Goal: Check status: Check status

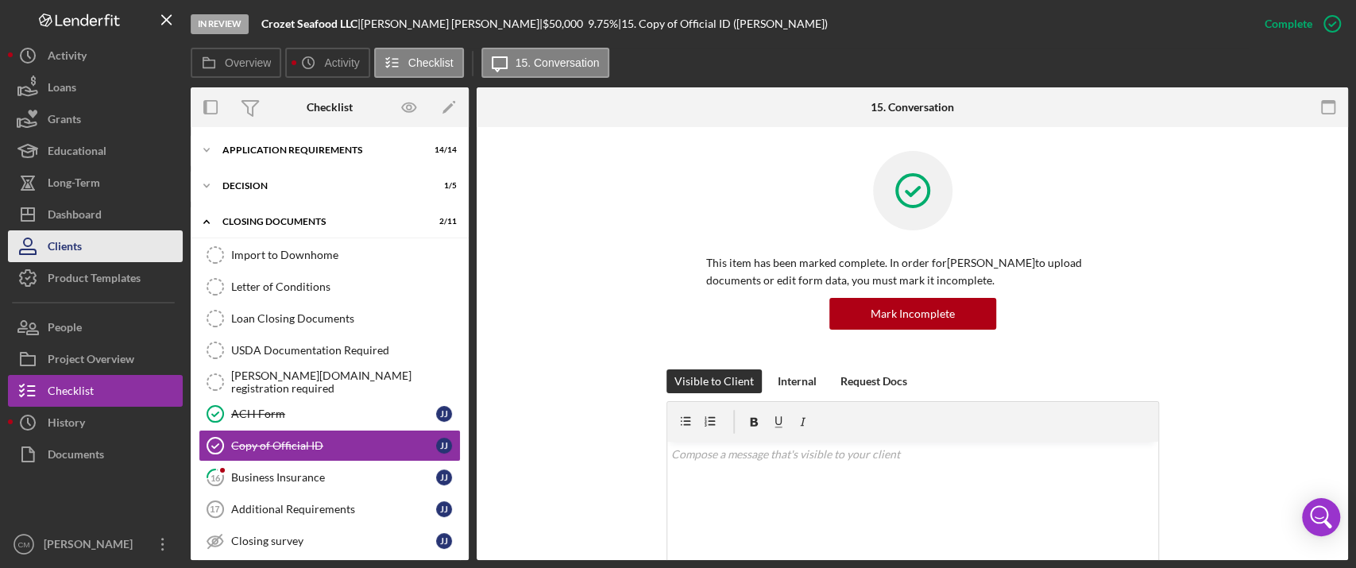
scroll to position [31, 0]
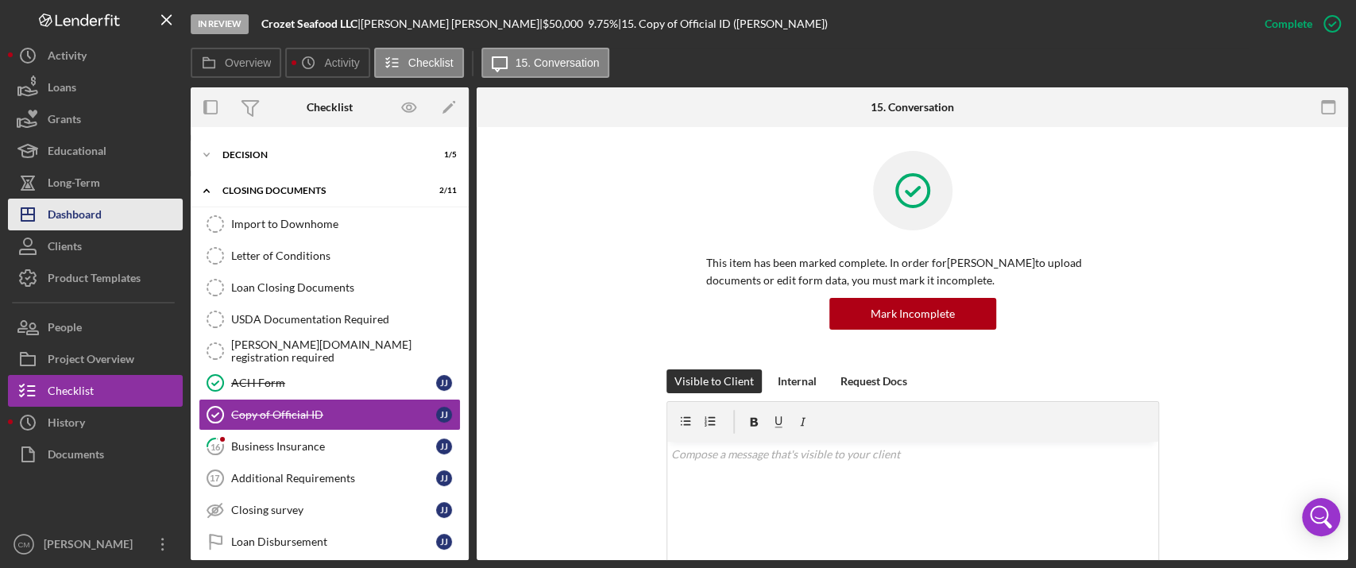
click at [127, 220] on button "Icon/Dashboard Dashboard" at bounding box center [95, 215] width 175 height 32
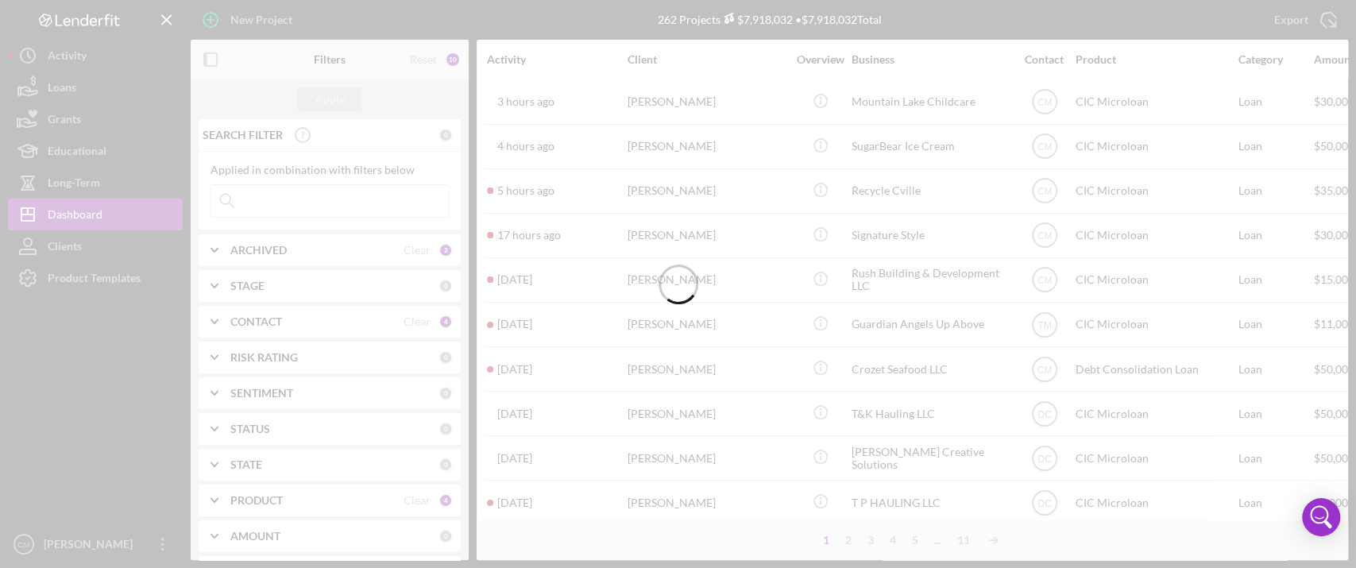
click at [297, 194] on div at bounding box center [678, 284] width 1356 height 568
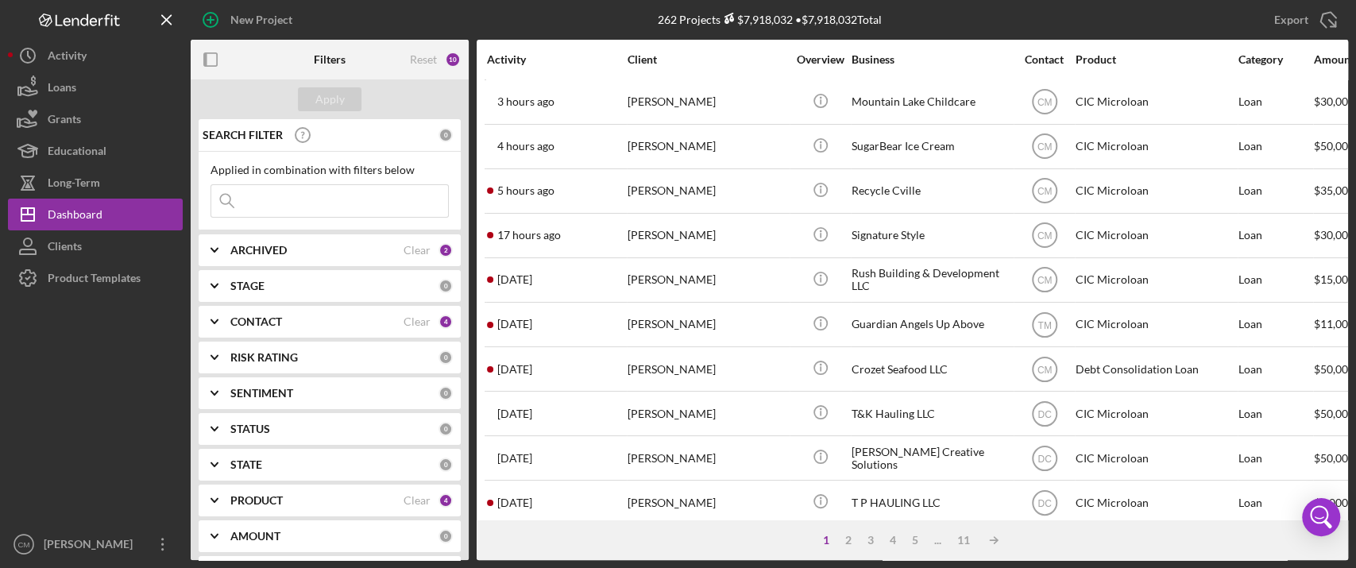
click at [297, 194] on input at bounding box center [329, 201] width 237 height 32
type input "short stacked"
click at [327, 98] on div "Apply" at bounding box center [329, 99] width 29 height 24
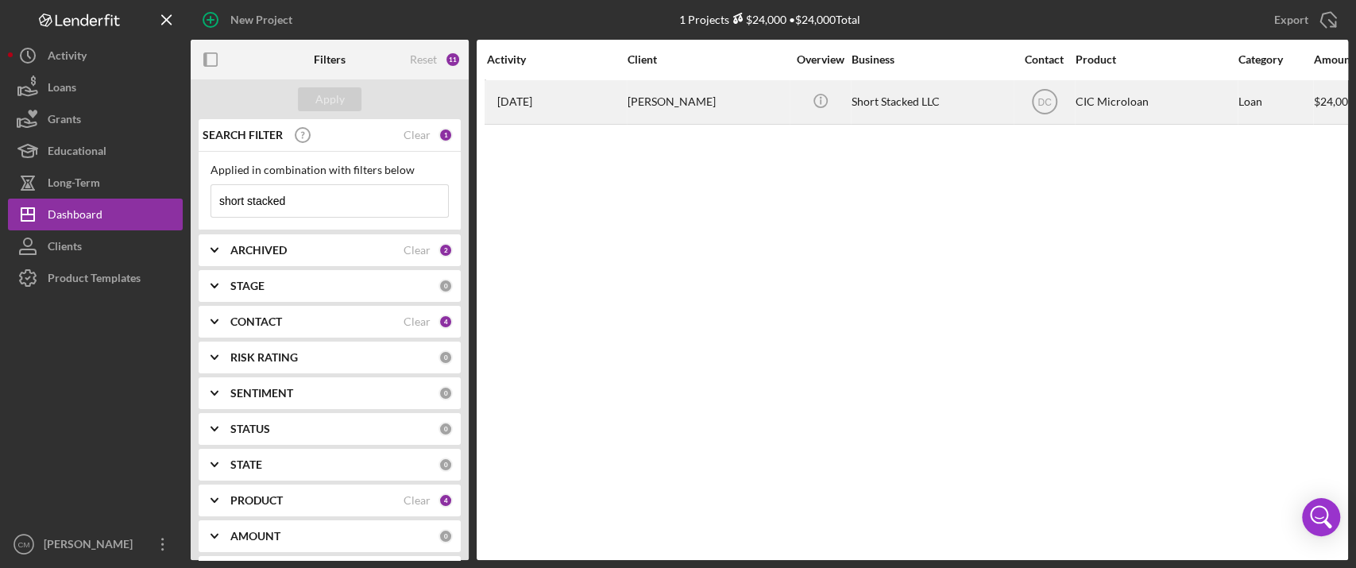
click at [726, 103] on div "[PERSON_NAME]" at bounding box center [707, 102] width 159 height 42
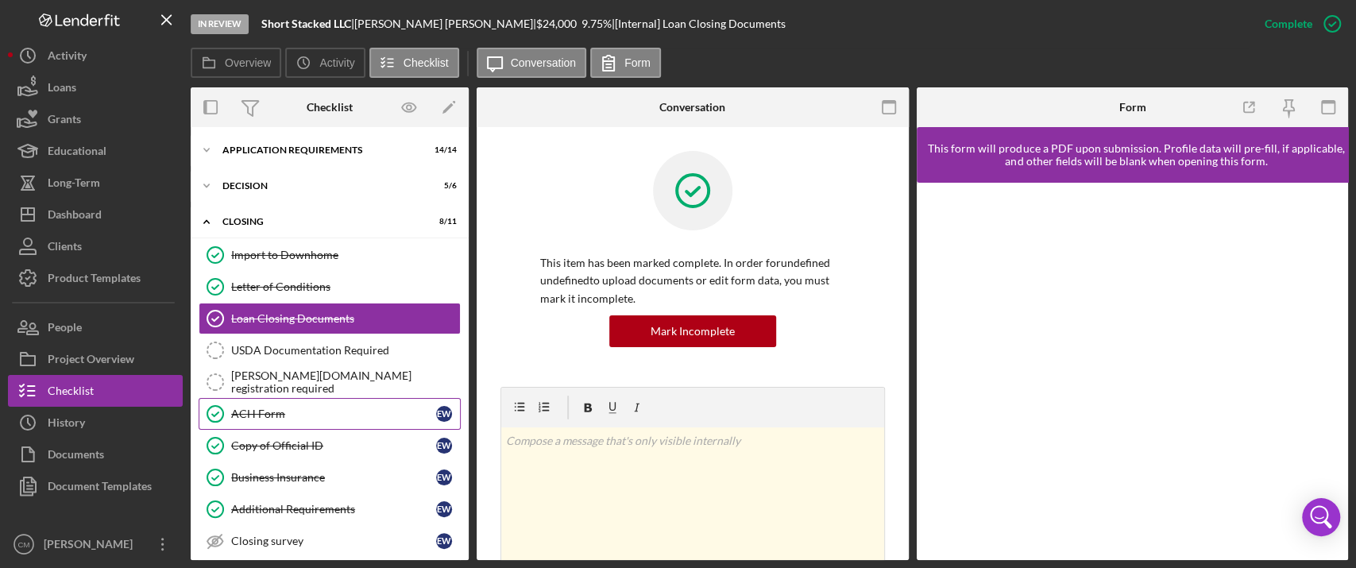
scroll to position [78, 0]
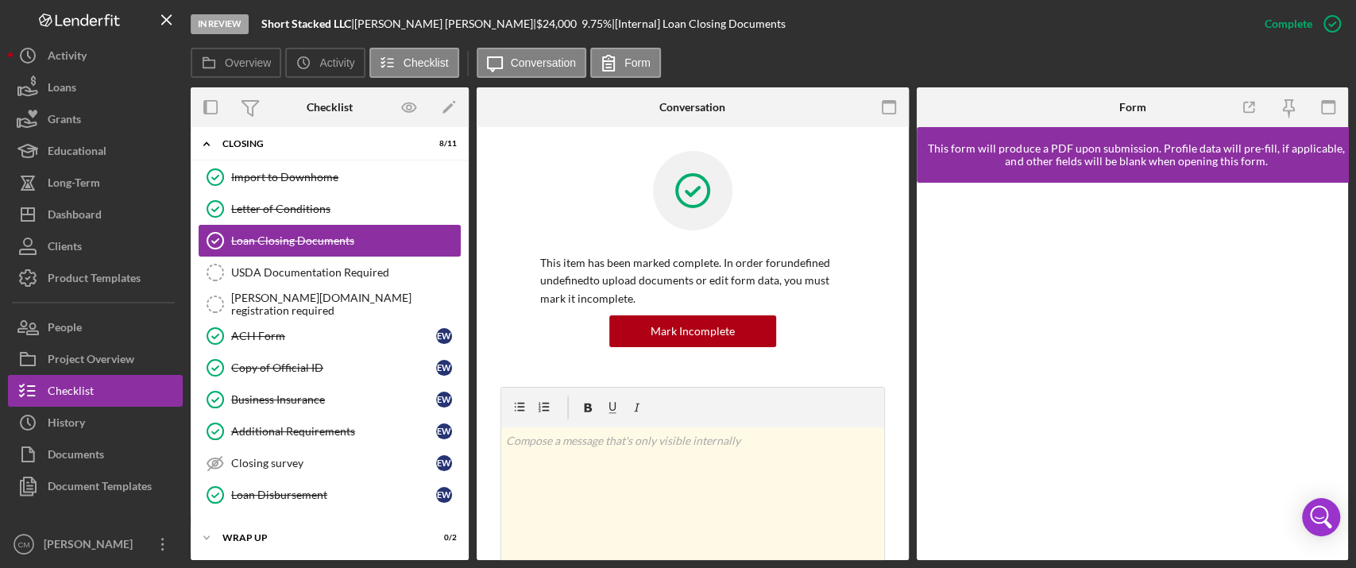
click at [340, 243] on div "Loan Closing Documents" at bounding box center [345, 240] width 229 height 13
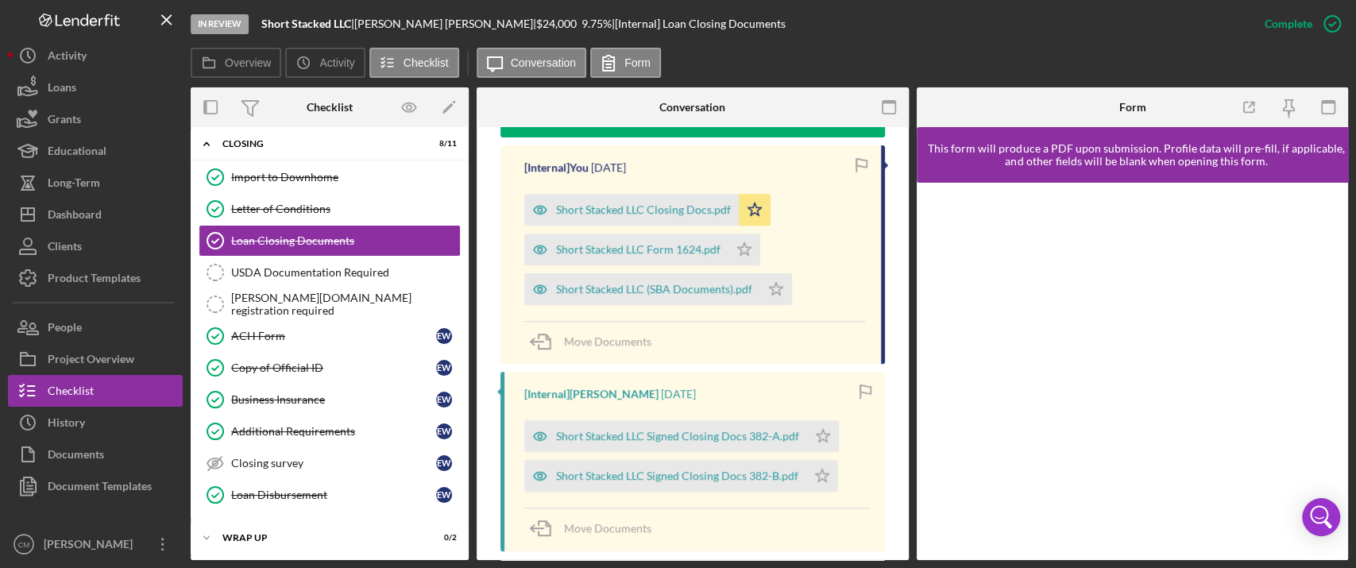
scroll to position [581, 0]
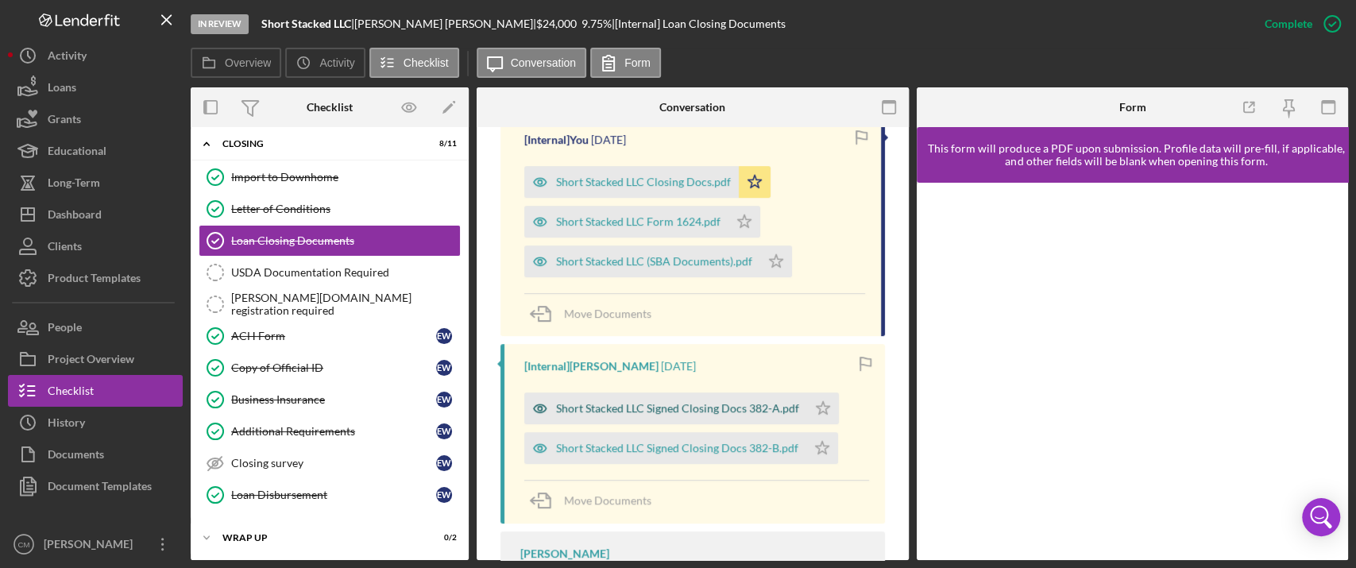
click at [535, 408] on icon "button" at bounding box center [540, 409] width 32 height 32
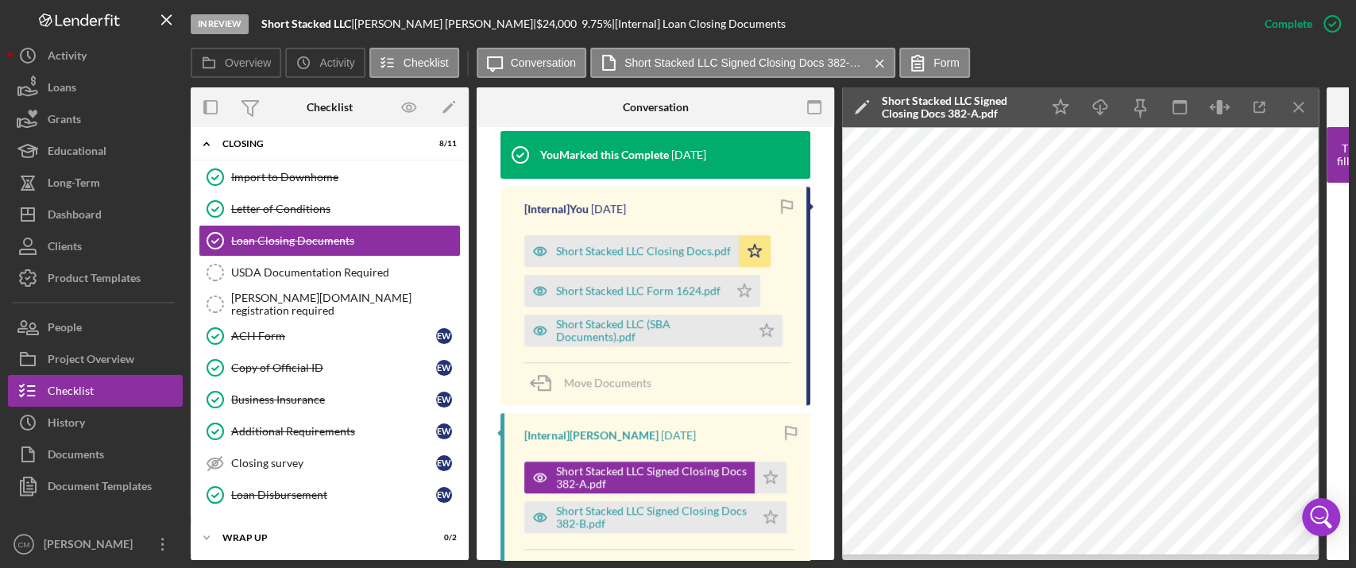
scroll to position [528, 0]
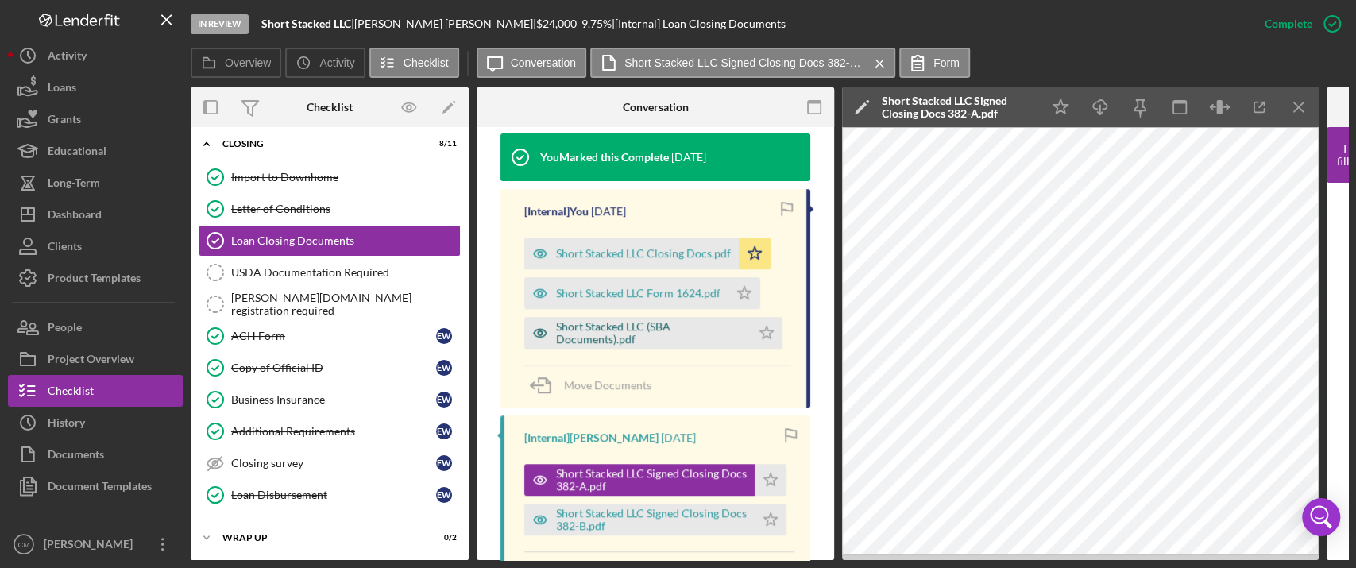
click at [540, 317] on icon "button" at bounding box center [540, 333] width 32 height 32
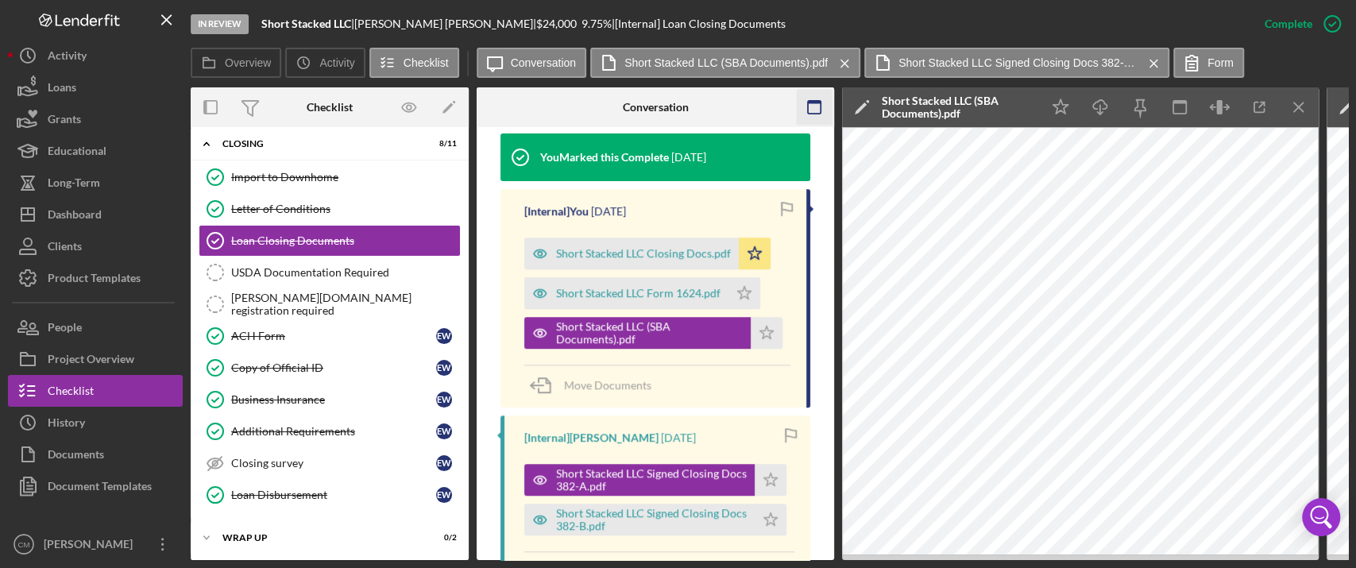
click at [819, 96] on icon "button" at bounding box center [815, 108] width 36 height 36
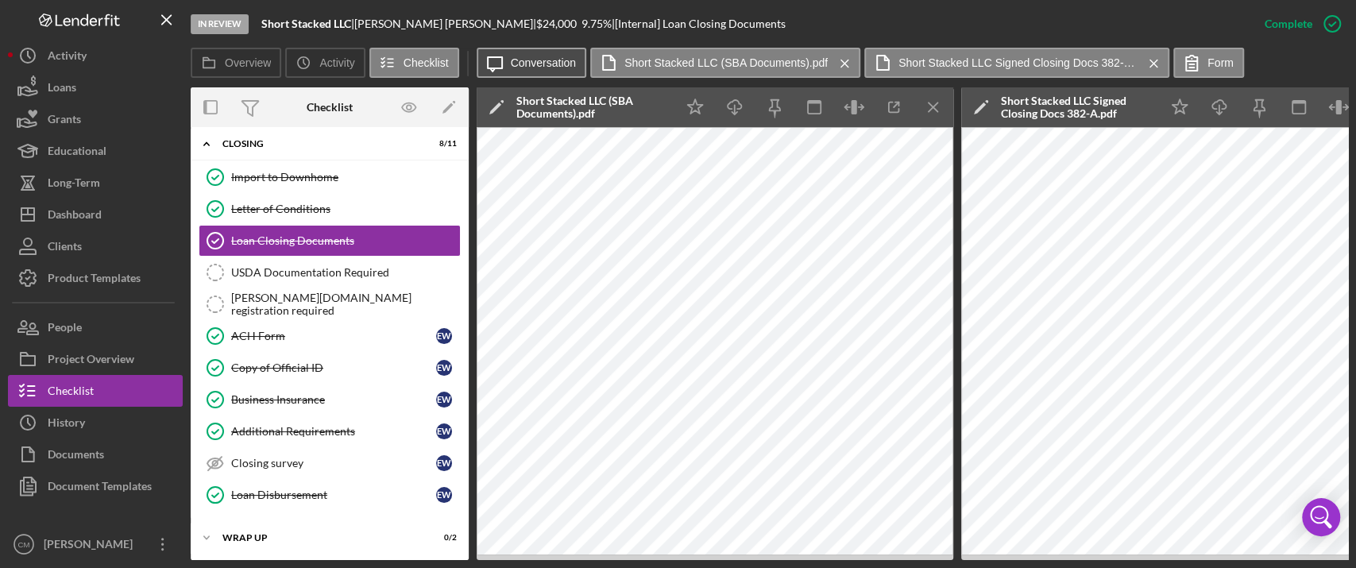
click at [534, 69] on button "Icon/Message Conversation" at bounding box center [532, 63] width 110 height 30
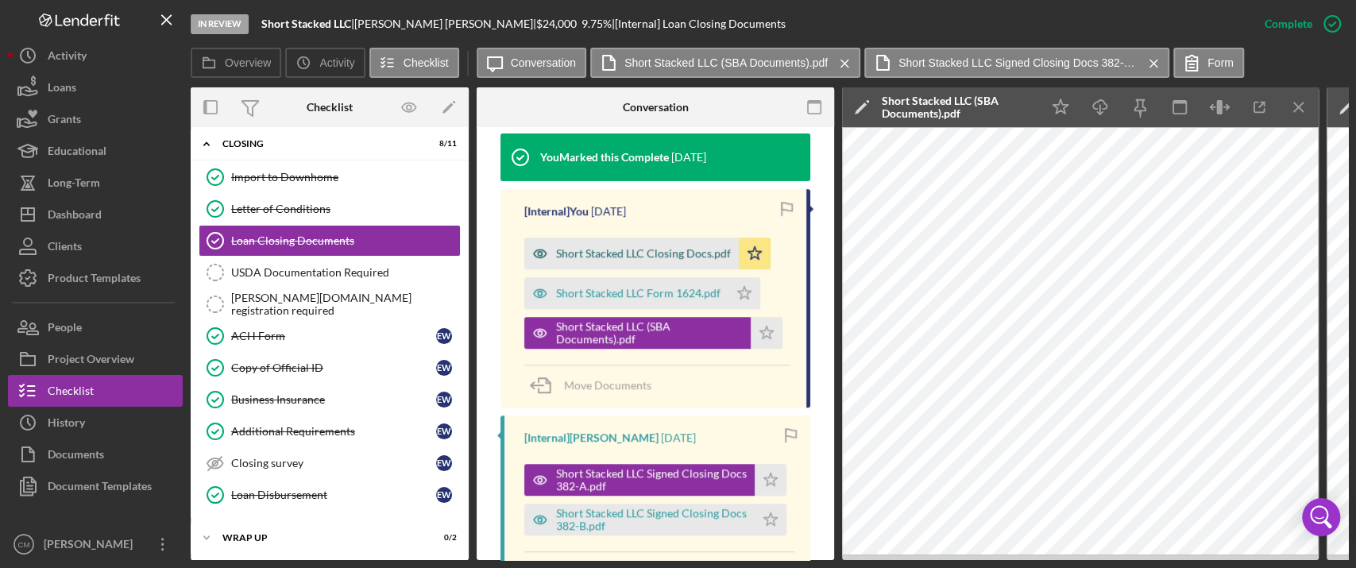
click at [540, 238] on icon "button" at bounding box center [540, 254] width 32 height 32
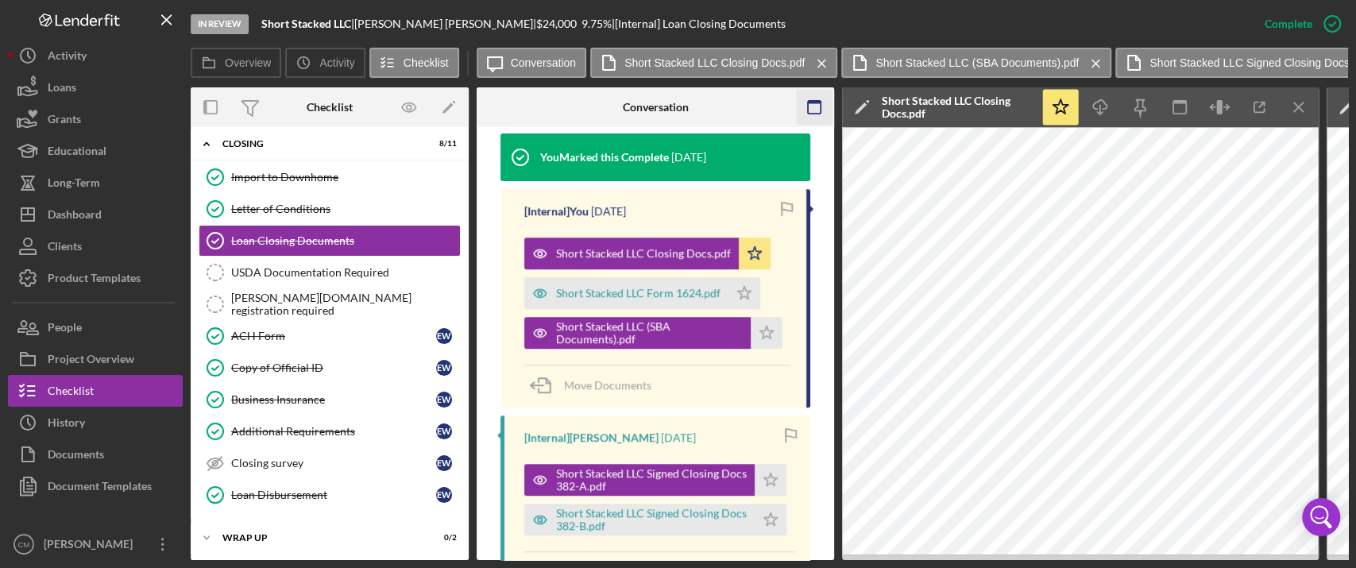
click at [822, 106] on icon "button" at bounding box center [815, 108] width 36 height 36
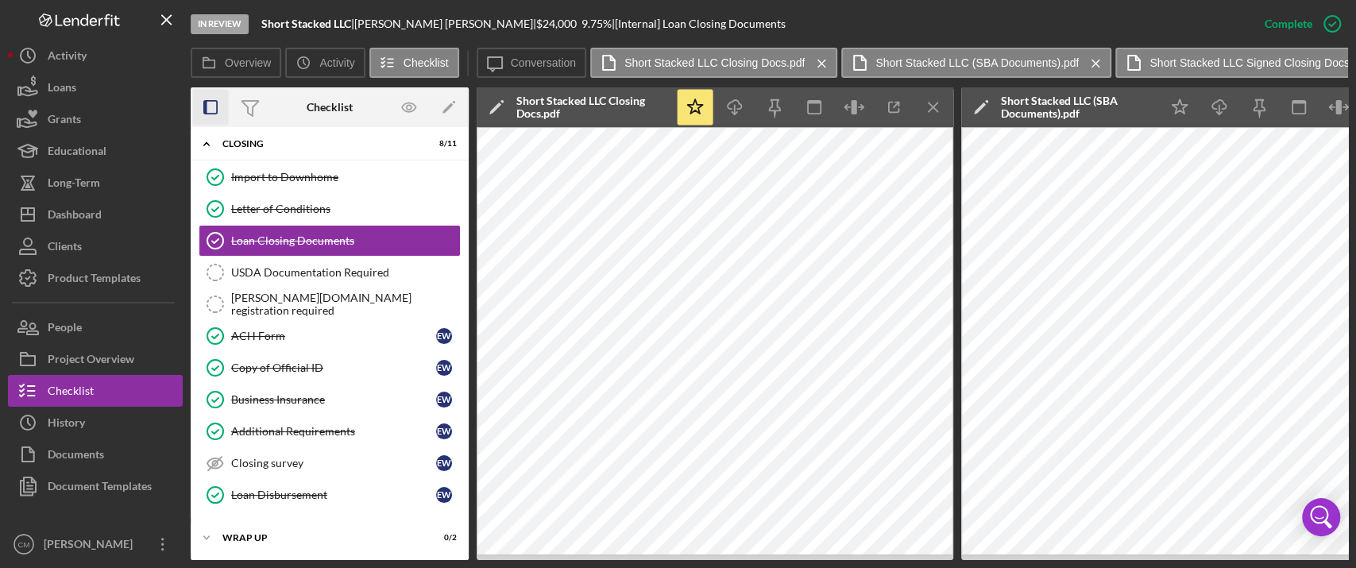
click at [219, 117] on icon "button" at bounding box center [211, 108] width 36 height 36
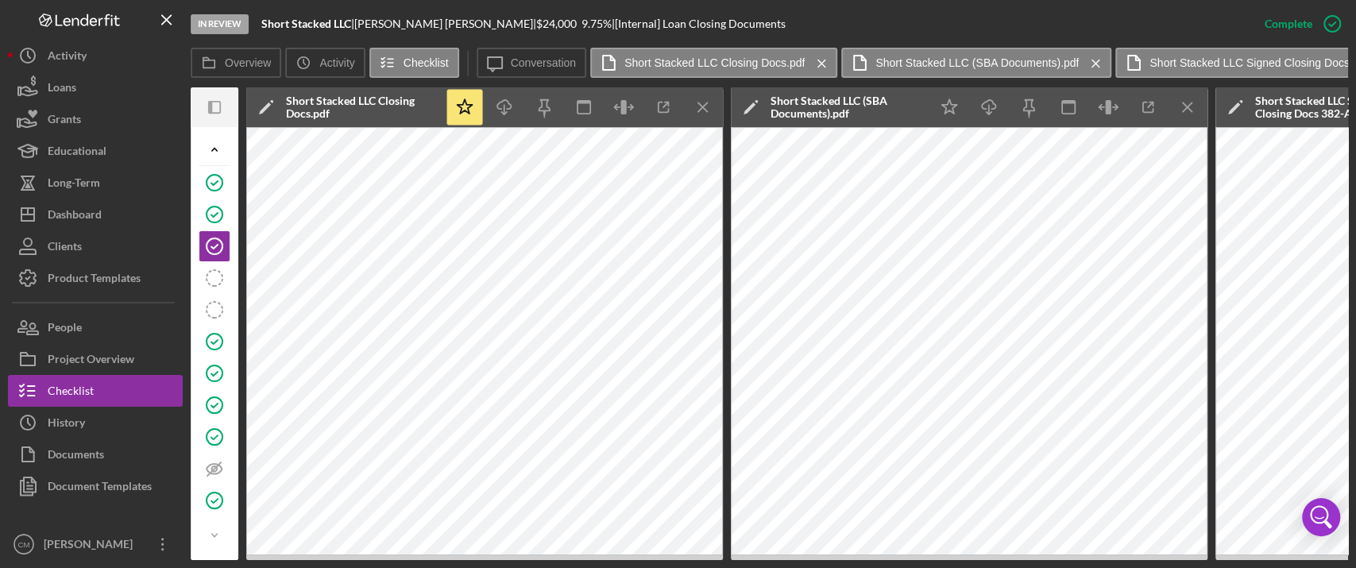
drag, startPoint x: 805, startPoint y: 563, endPoint x: 872, endPoint y: 561, distance: 66.8
click at [872, 561] on div "In Review Short Stacked LLC | [PERSON_NAME] | $24,000 $24,000 9.75 % | [Interna…" at bounding box center [678, 284] width 1356 height 568
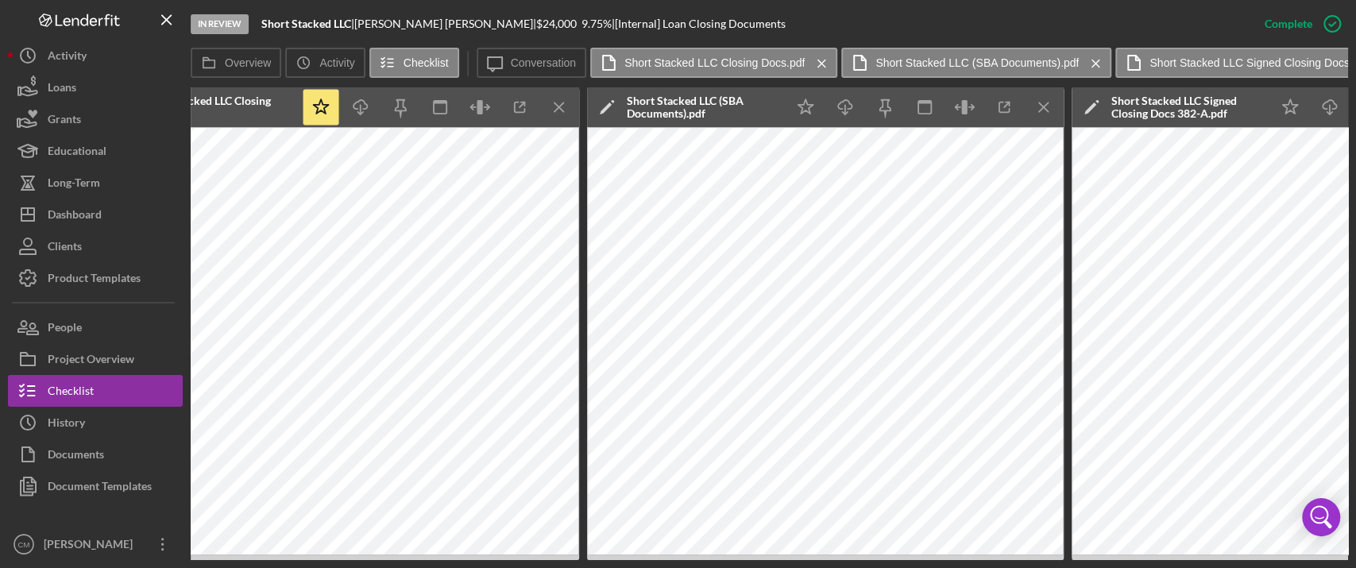
scroll to position [0, 0]
